Goal: Transaction & Acquisition: Purchase product/service

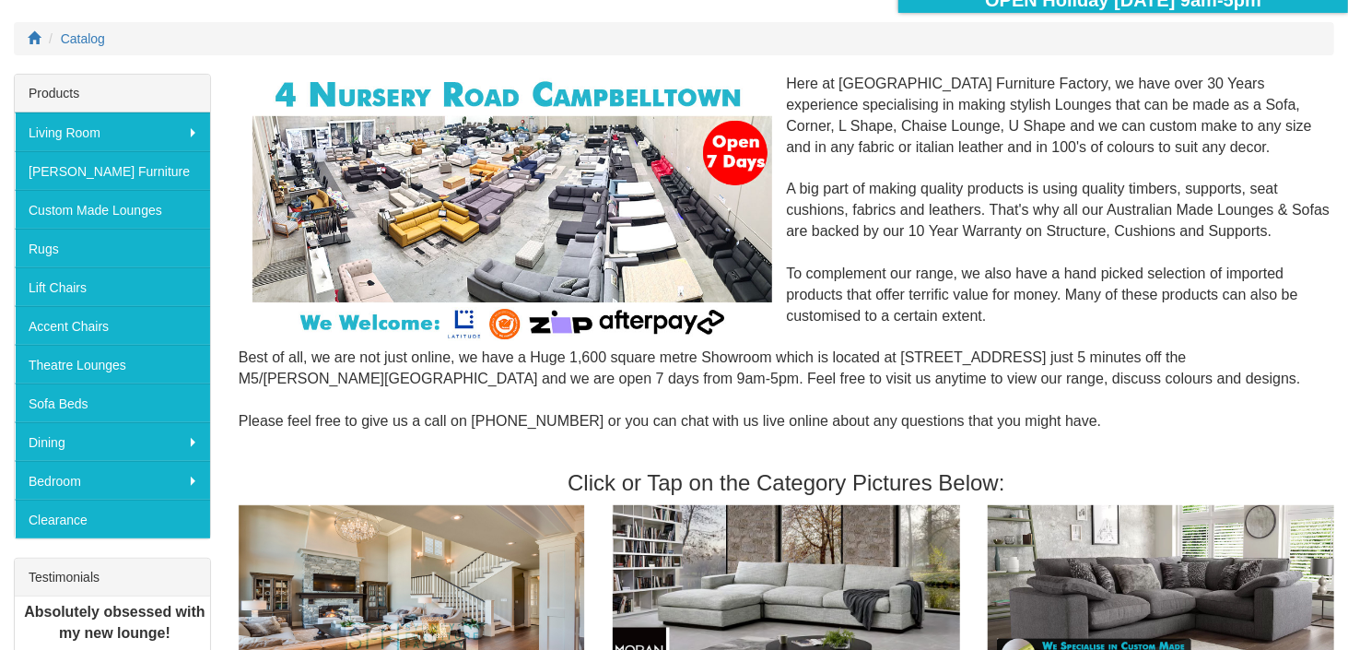
scroll to position [251, 0]
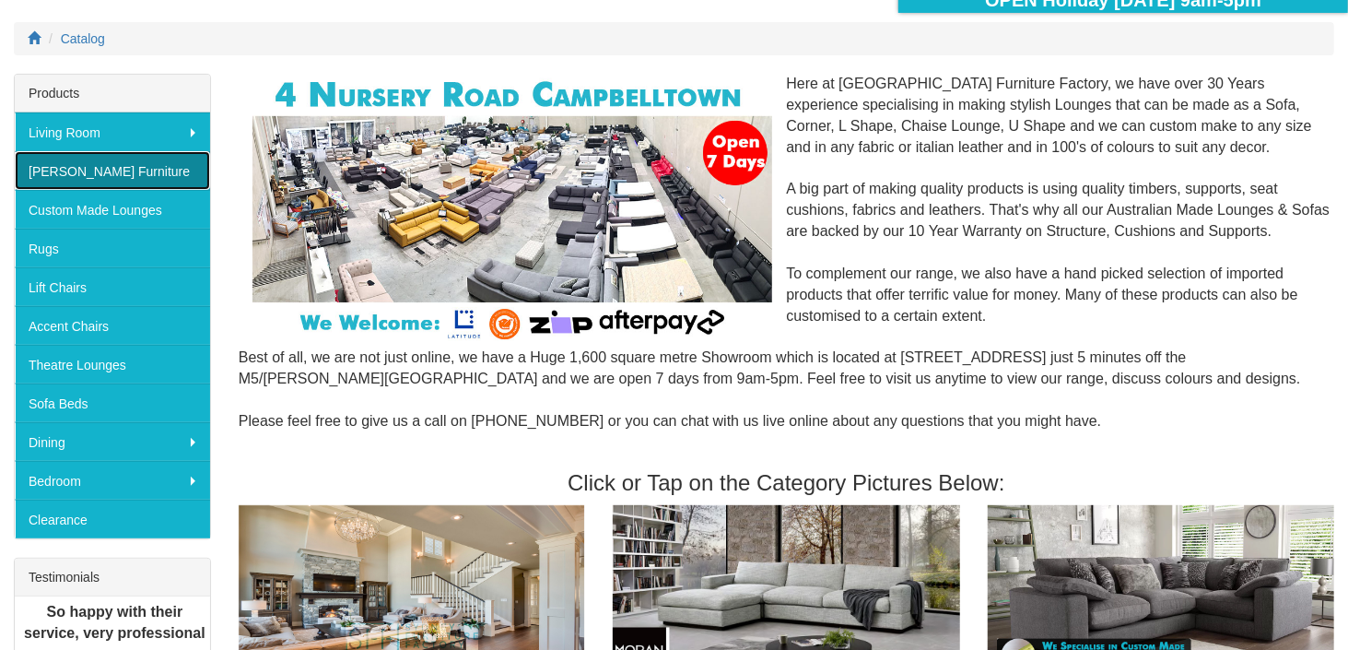
click at [96, 170] on link "[PERSON_NAME] Furniture" at bounding box center [112, 170] width 195 height 39
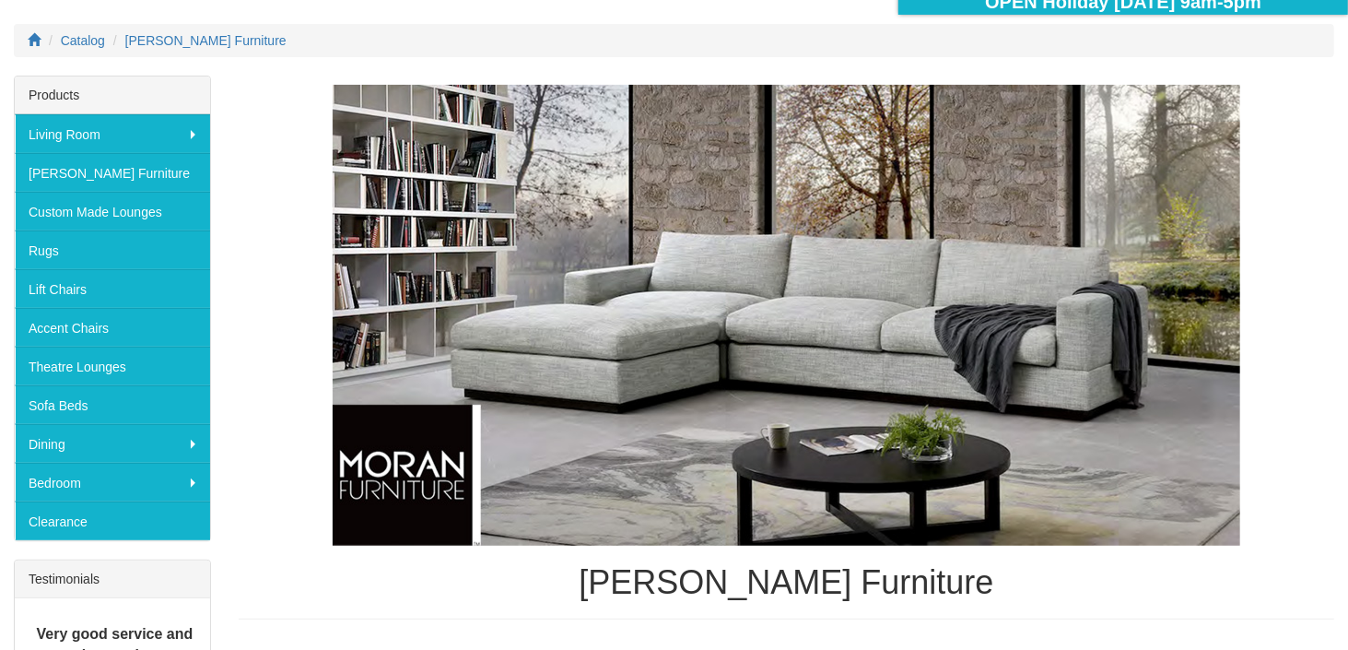
scroll to position [246, 0]
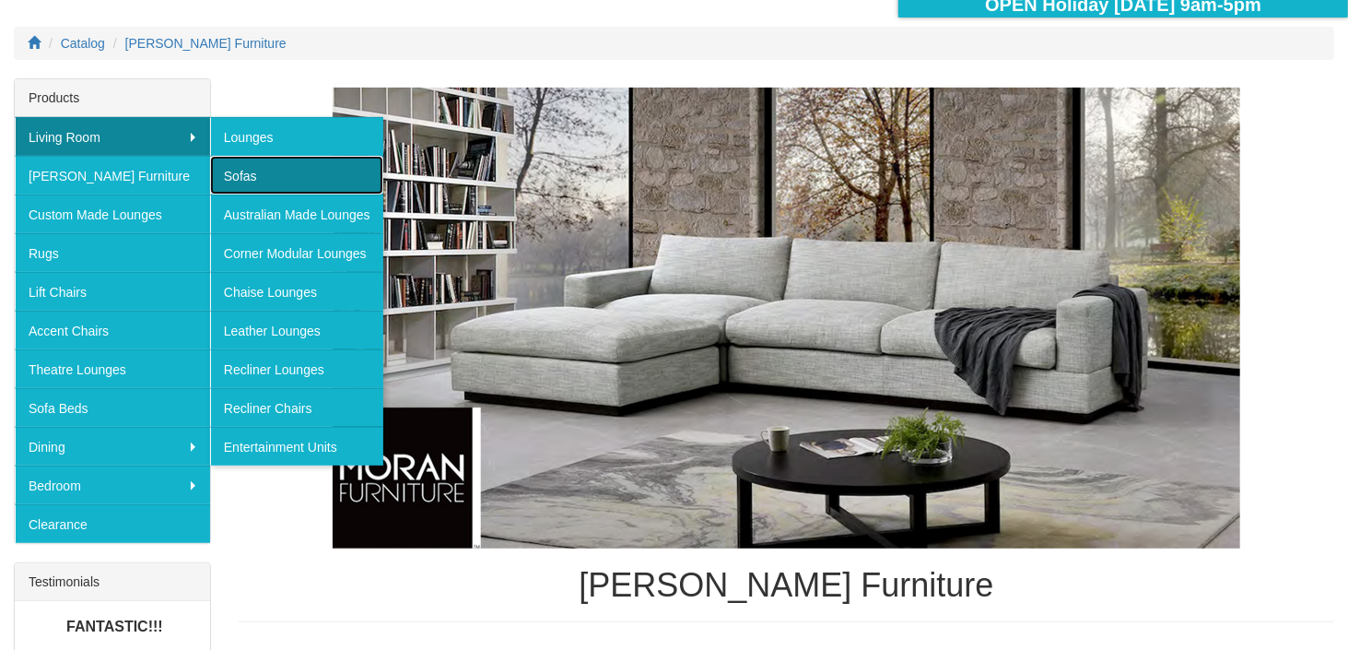
click at [250, 171] on link "Sofas" at bounding box center [296, 175] width 173 height 39
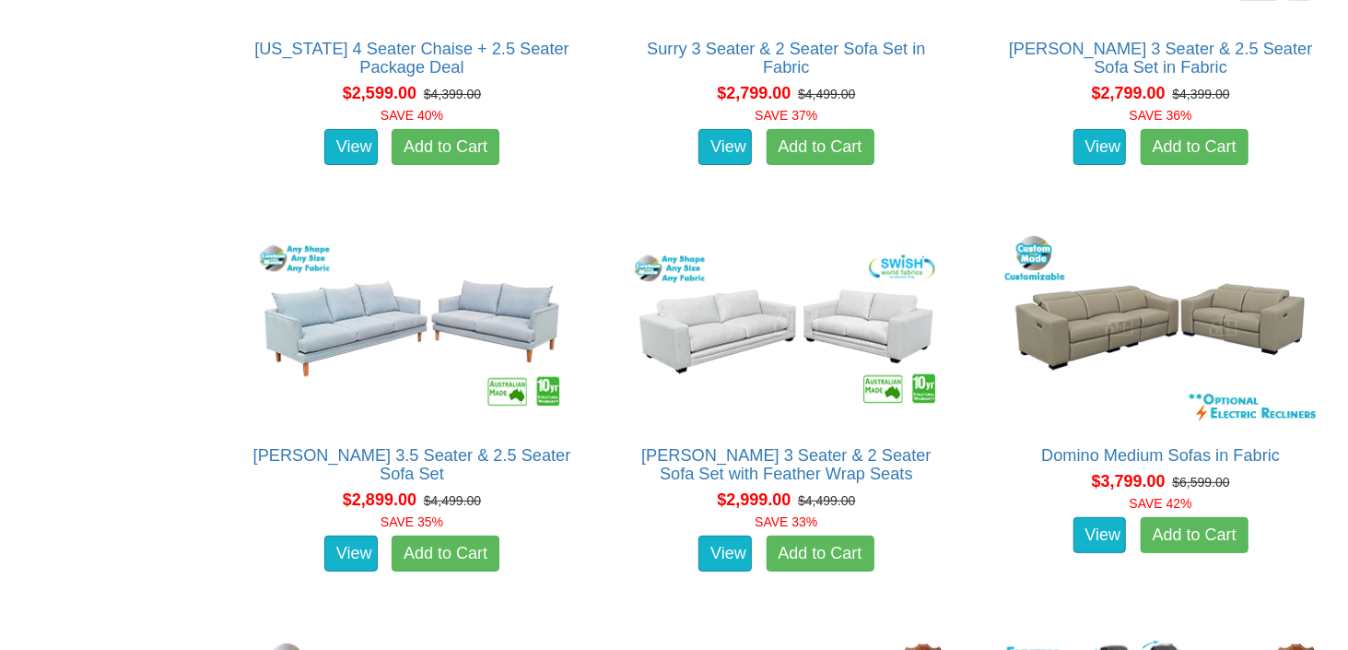
scroll to position [4236, 0]
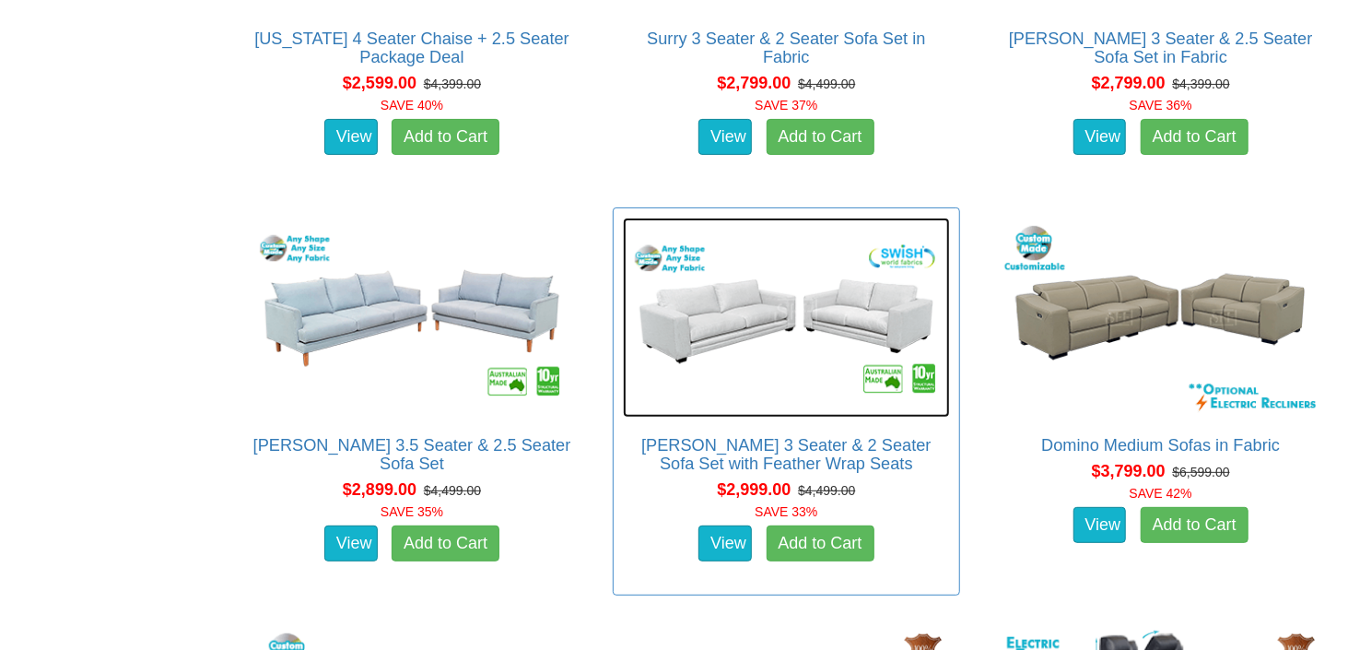
click at [730, 307] on img at bounding box center [786, 317] width 326 height 200
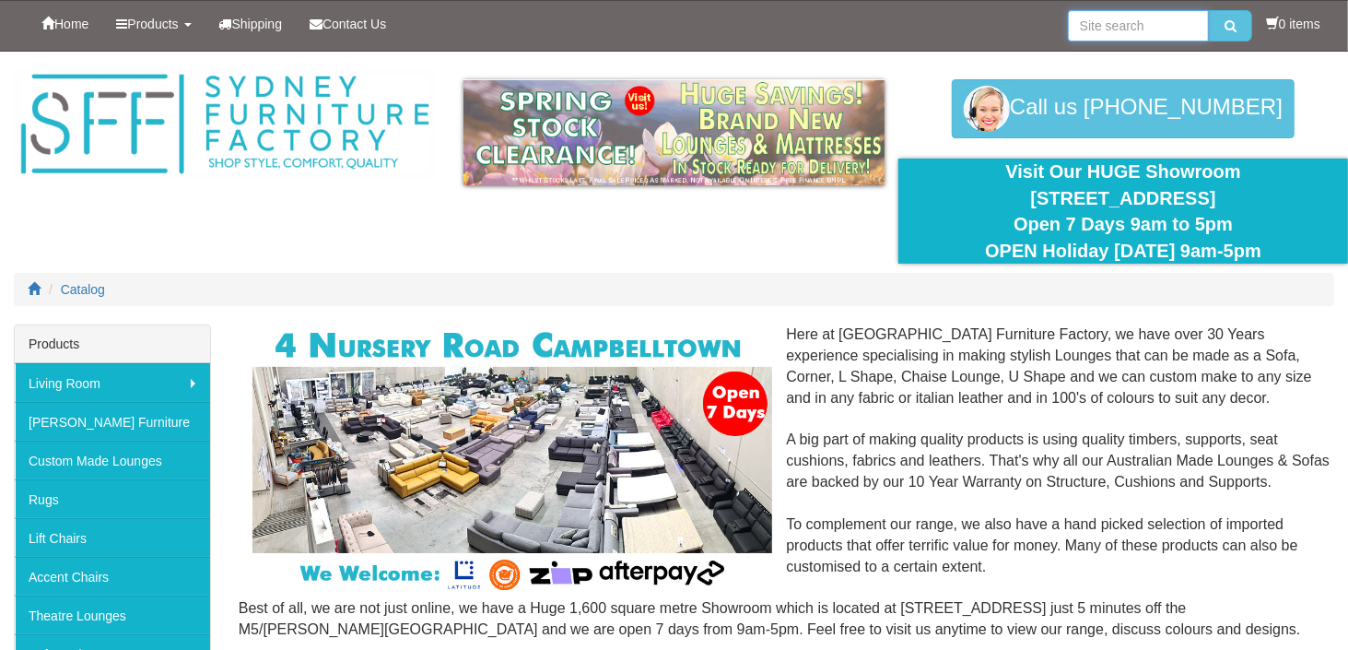
click at [1156, 23] on input "search" at bounding box center [1138, 25] width 141 height 31
type input "[PERSON_NAME]"
click at [1228, 21] on icon "submit" at bounding box center [1231, 25] width 12 height 13
